Goal: Task Accomplishment & Management: Manage account settings

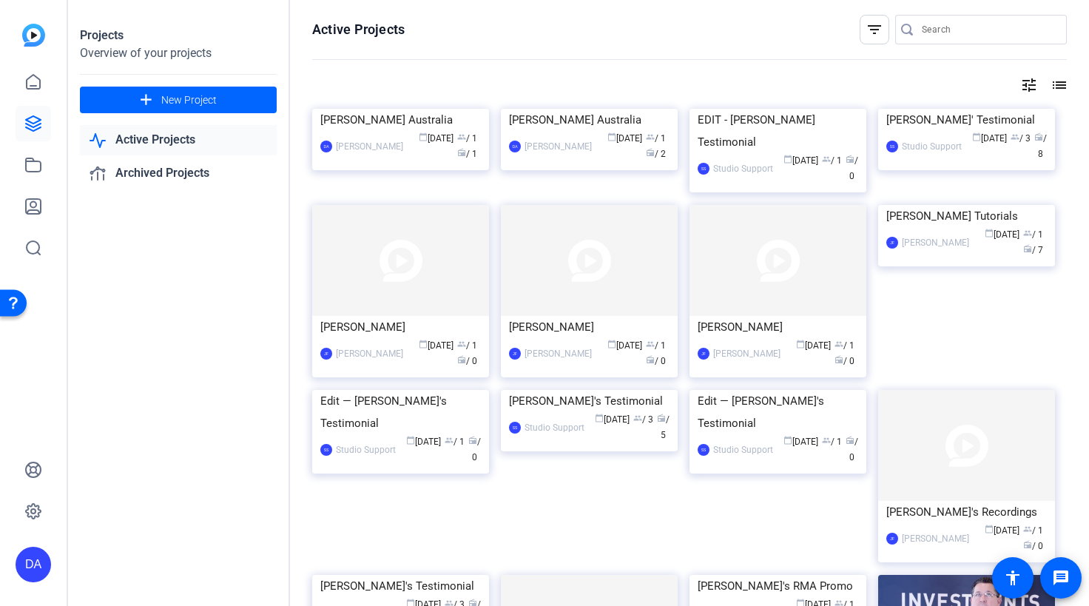
click at [1021, 85] on mat-icon "tune" at bounding box center [1029, 85] width 18 height 18
click at [1059, 84] on div at bounding box center [544, 303] width 1089 height 606
click at [1059, 85] on mat-icon "list" at bounding box center [1058, 85] width 18 height 18
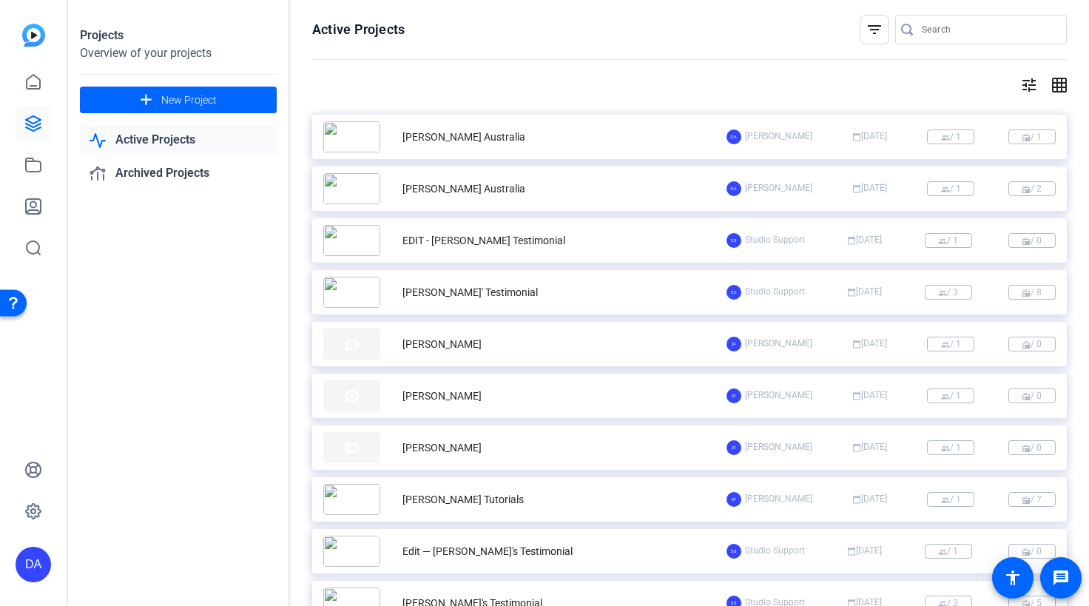
click at [982, 190] on div "DA [PERSON_NAME] calendar_today [DATE] group / 1 radio / 2" at bounding box center [891, 188] width 330 height 15
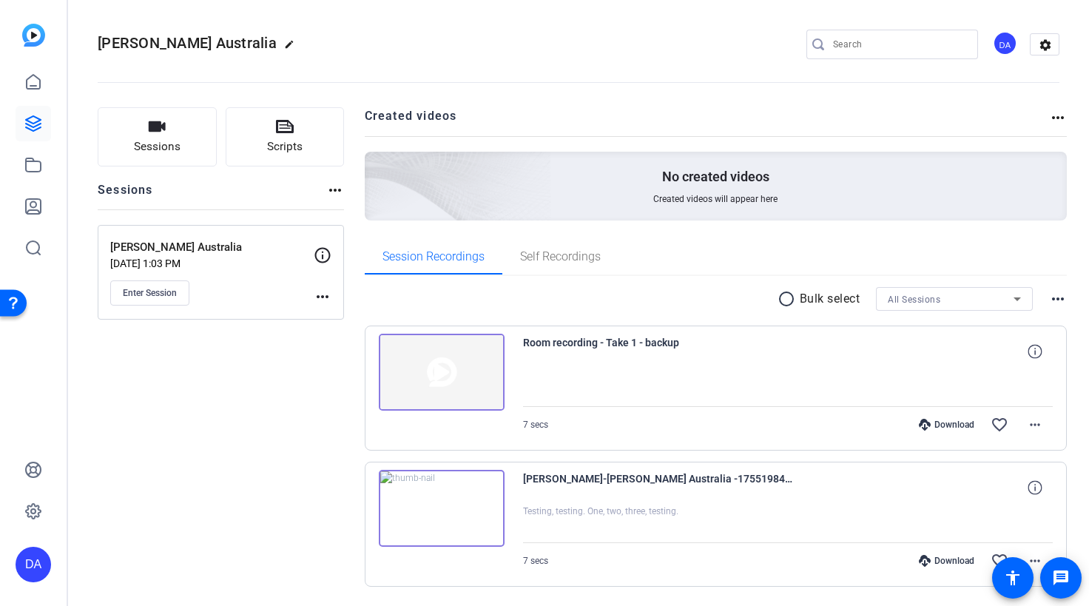
scroll to position [47, 0]
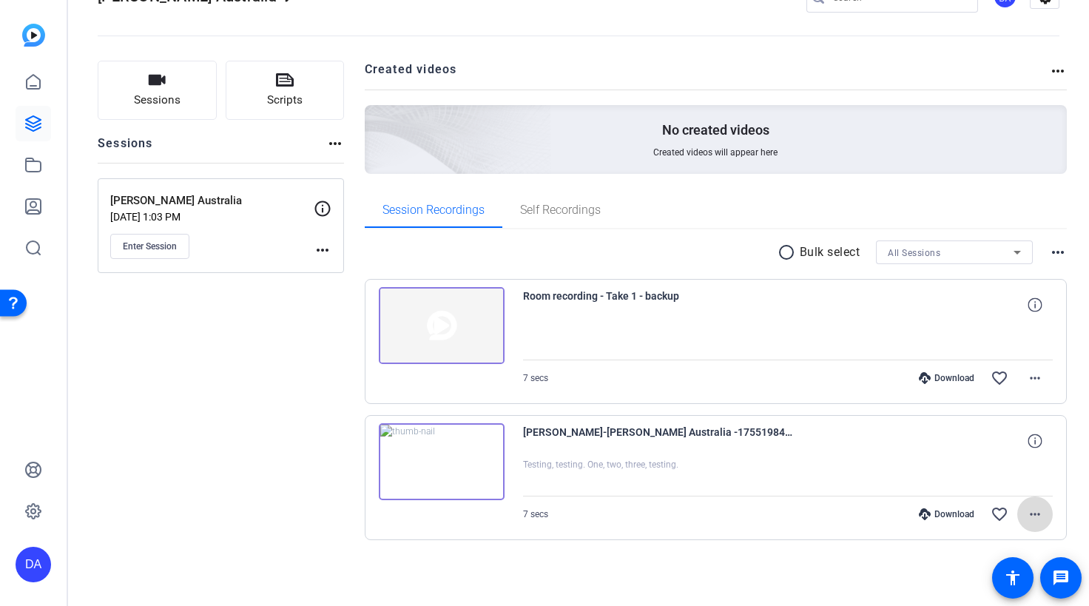
click at [1030, 509] on mat-icon "more_horiz" at bounding box center [1035, 514] width 18 height 18
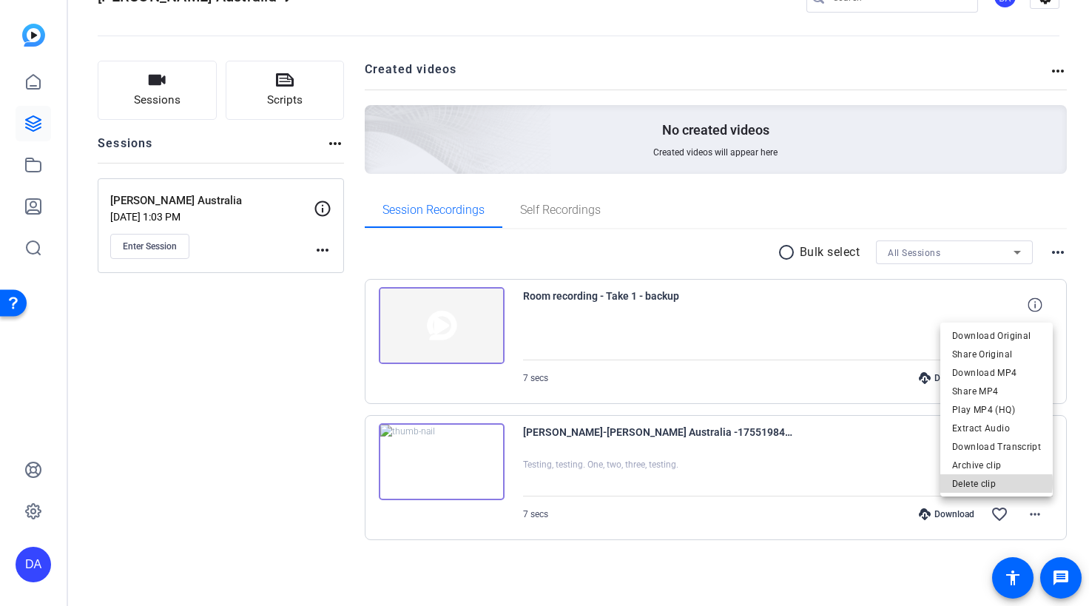
click at [998, 482] on span "Delete clip" at bounding box center [996, 484] width 89 height 18
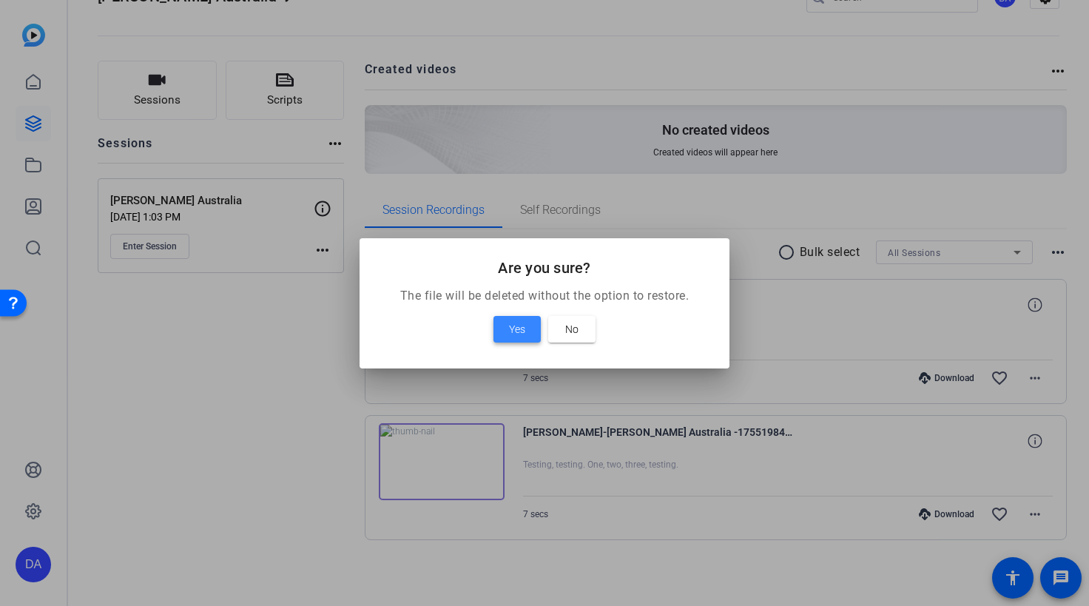
click at [527, 328] on span at bounding box center [516, 329] width 47 height 36
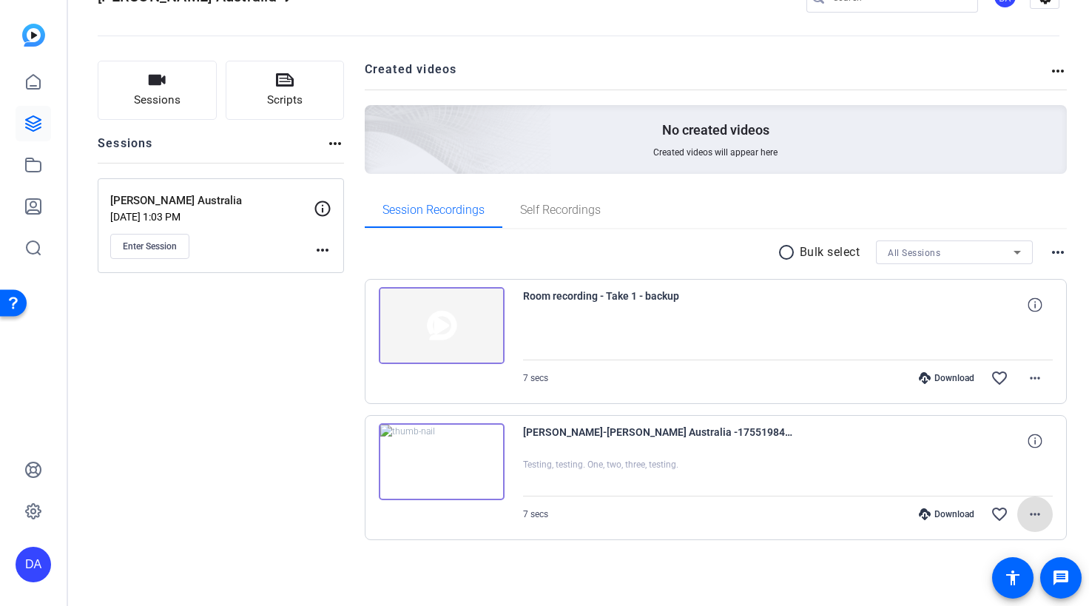
scroll to position [0, 0]
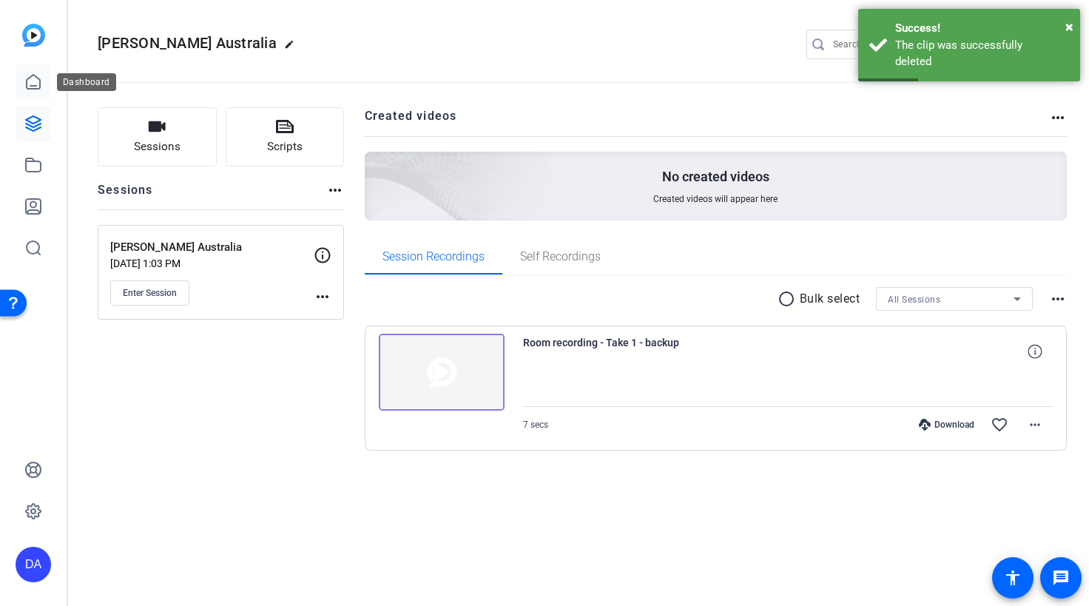
click at [38, 71] on link at bounding box center [34, 82] width 36 height 36
